Goal: Find specific page/section: Find specific page/section

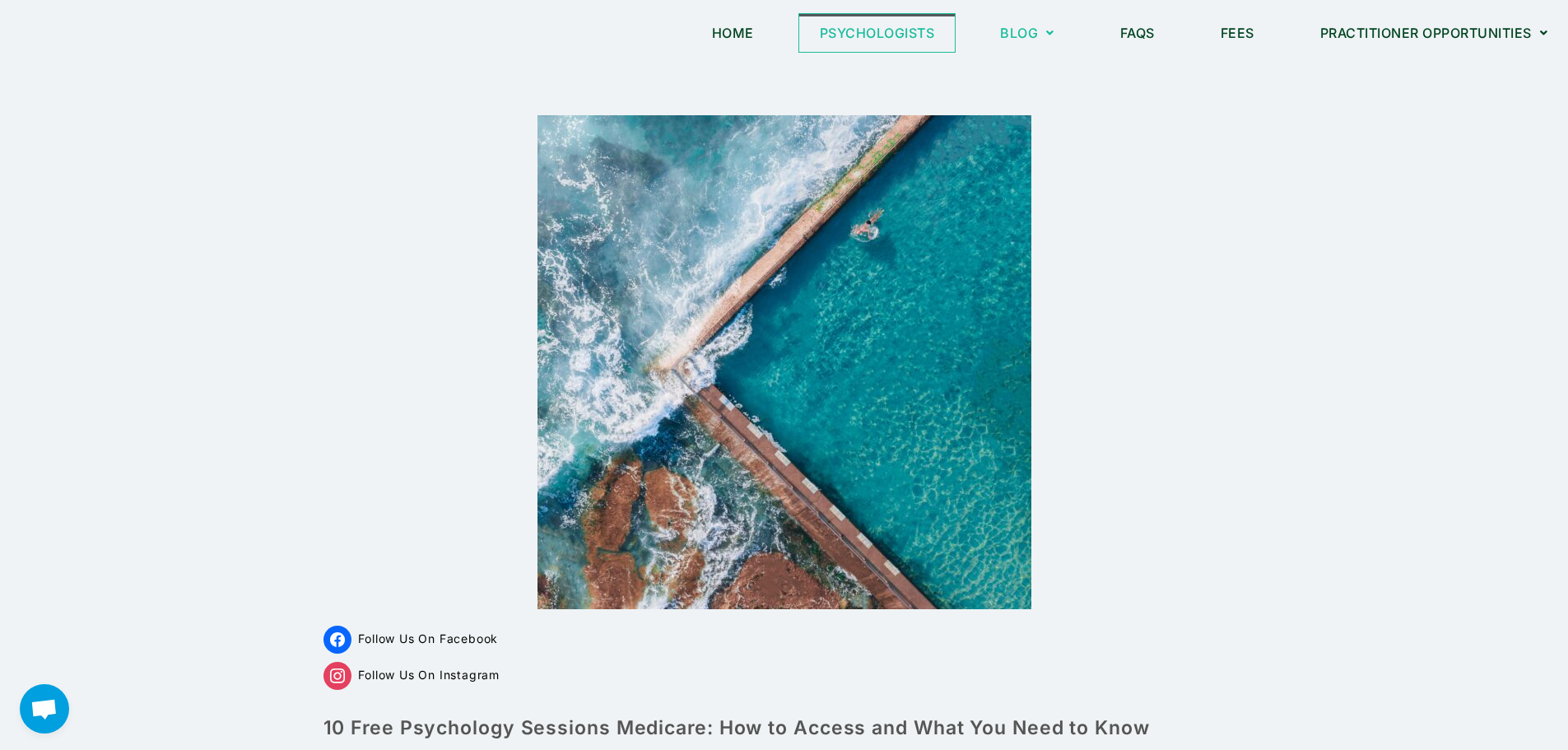
click at [876, 35] on link "Psychologists" at bounding box center [877, 33] width 157 height 38
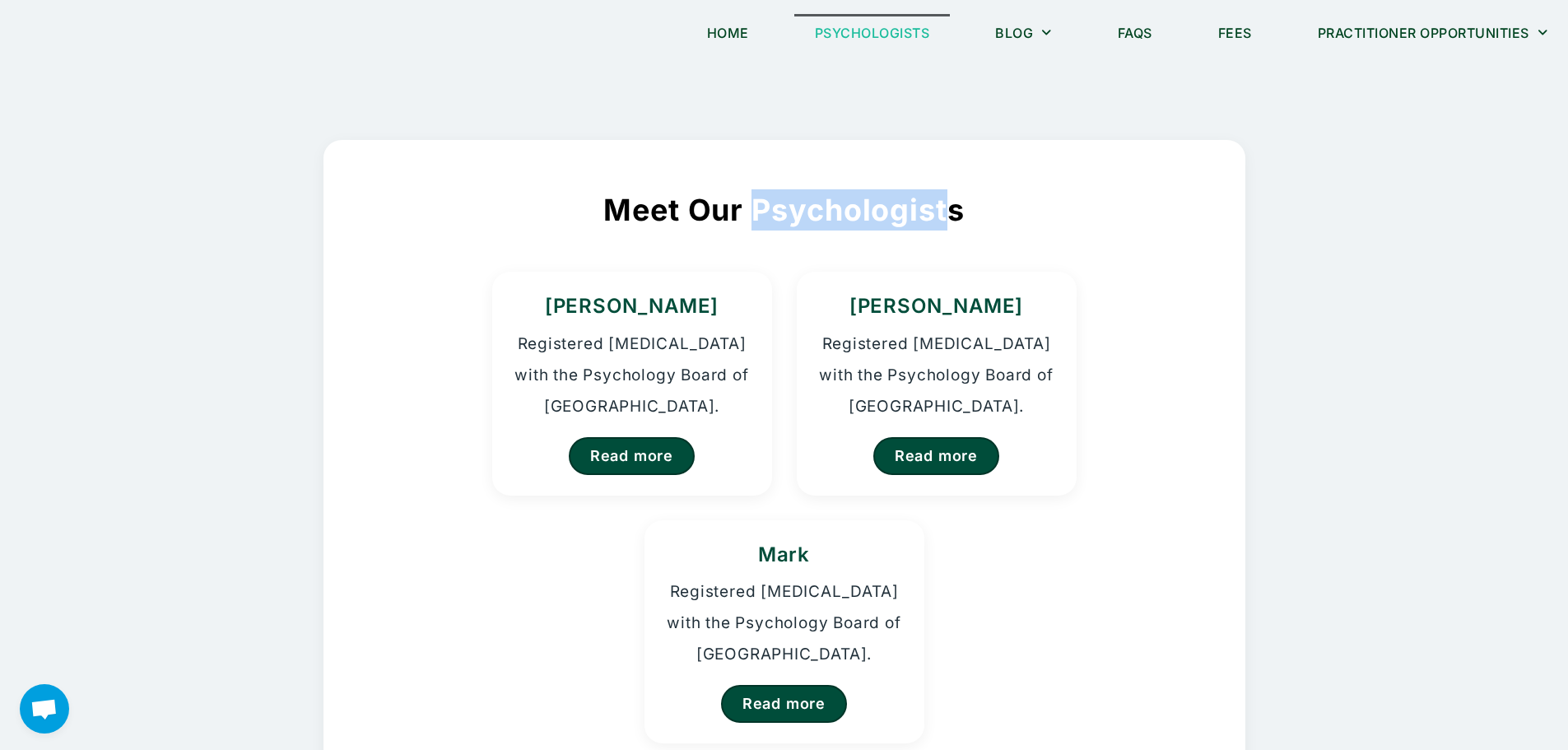
drag, startPoint x: 949, startPoint y: 210, endPoint x: 757, endPoint y: 215, distance: 192.1
click at [757, 215] on h2 "Meet Our Psychologists" at bounding box center [784, 209] width 800 height 41
copy h2 "Psychologist"
